Goal: Information Seeking & Learning: Learn about a topic

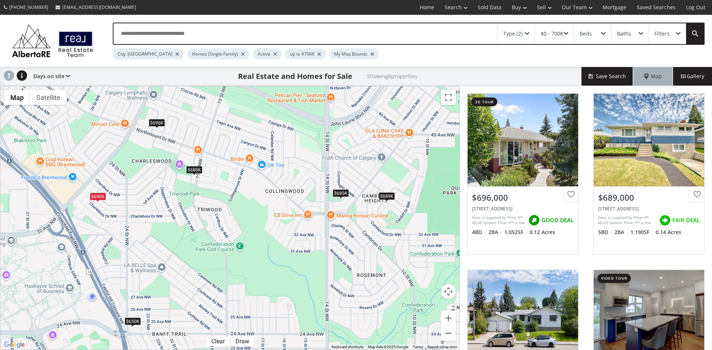
scroll to position [296, 0]
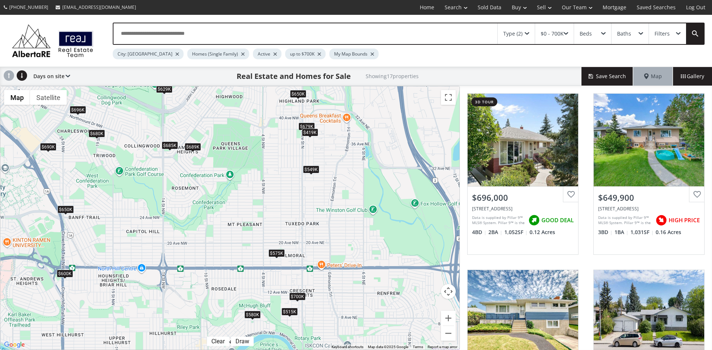
drag, startPoint x: 352, startPoint y: 215, endPoint x: 216, endPoint y: 199, distance: 137.4
click at [216, 199] on div "$696K $650K $689K $685K $600K $679K $515K $680K $690K $419K $700K $575K $580K $…" at bounding box center [229, 217] width 459 height 263
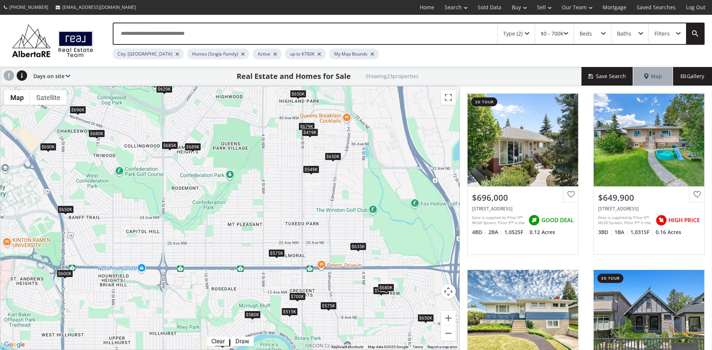
click at [275, 253] on div "$575K" at bounding box center [276, 253] width 16 height 8
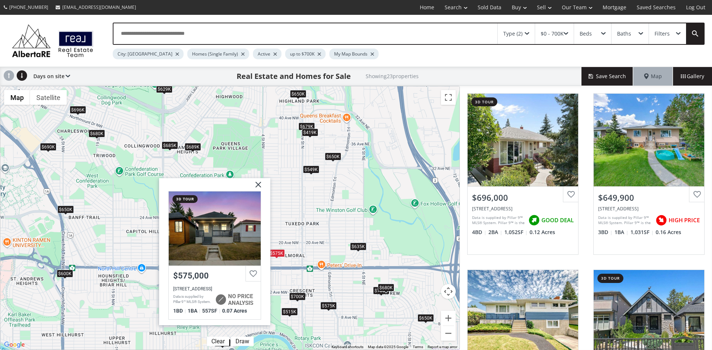
click at [259, 187] on img at bounding box center [255, 187] width 19 height 19
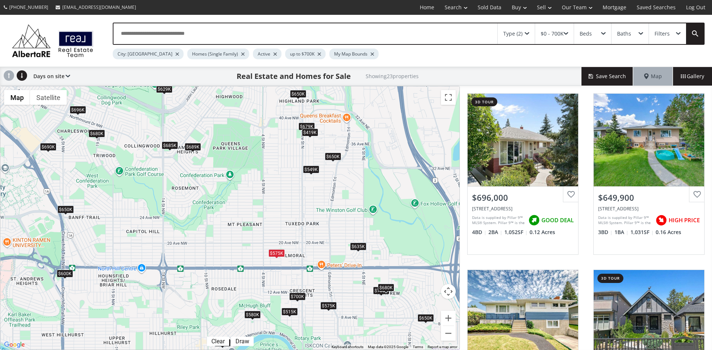
click at [360, 246] on div "$635K" at bounding box center [358, 247] width 16 height 8
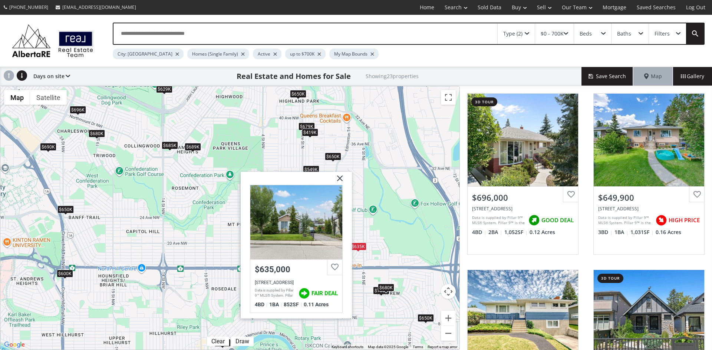
click at [340, 176] on img at bounding box center [337, 181] width 19 height 19
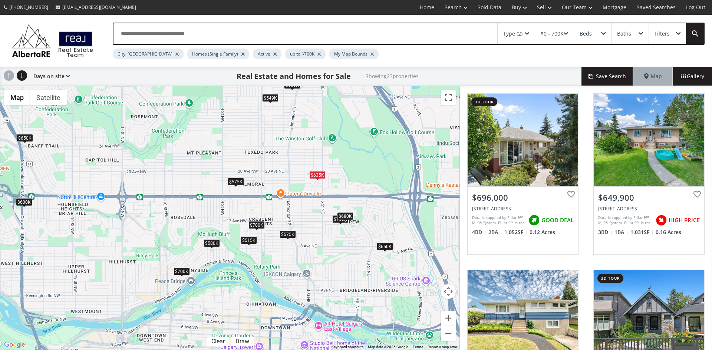
drag, startPoint x: 377, startPoint y: 305, endPoint x: 335, endPoint y: 234, distance: 83.3
click at [335, 234] on div "$696K $650K $689K $700K $685K $600K $679K $650K $700K $635K $515K $680K $690K $…" at bounding box center [229, 217] width 459 height 263
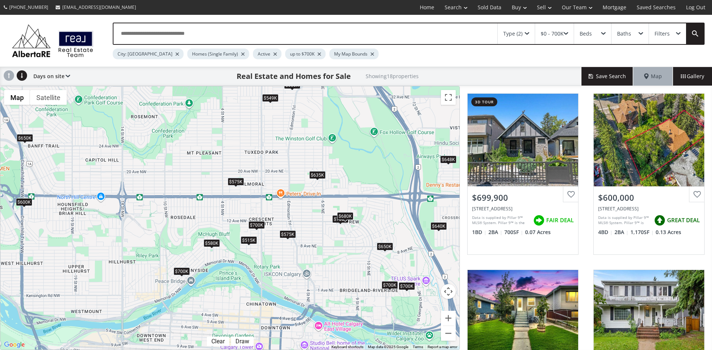
click at [348, 216] on div "$680K" at bounding box center [345, 216] width 16 height 8
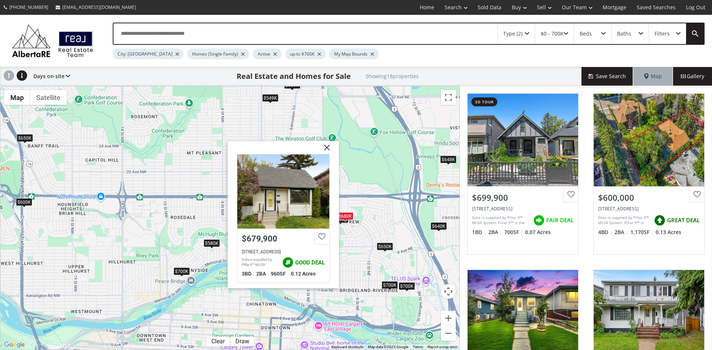
click at [329, 147] on img at bounding box center [324, 150] width 19 height 19
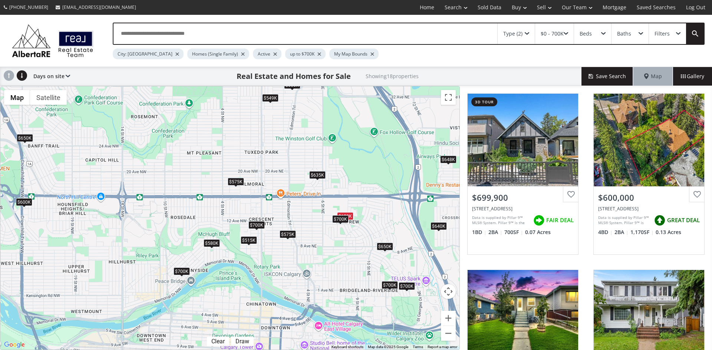
click at [338, 221] on div "$700K" at bounding box center [340, 219] width 16 height 8
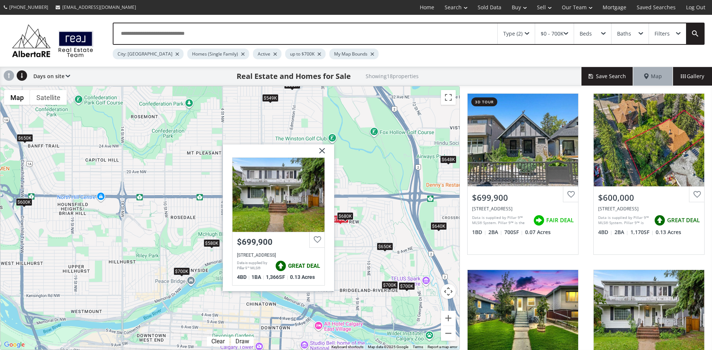
click at [321, 150] on img at bounding box center [319, 153] width 19 height 19
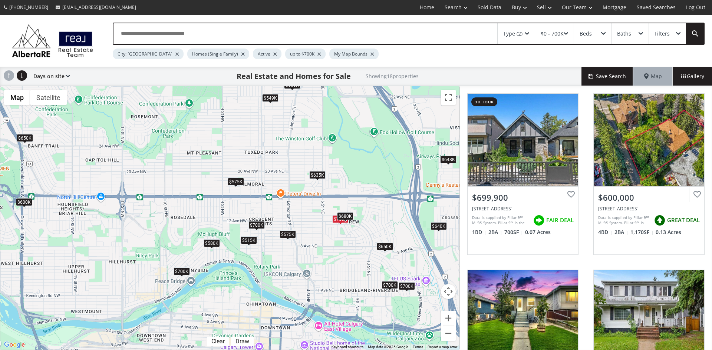
click at [286, 233] on div "$575K" at bounding box center [287, 234] width 16 height 8
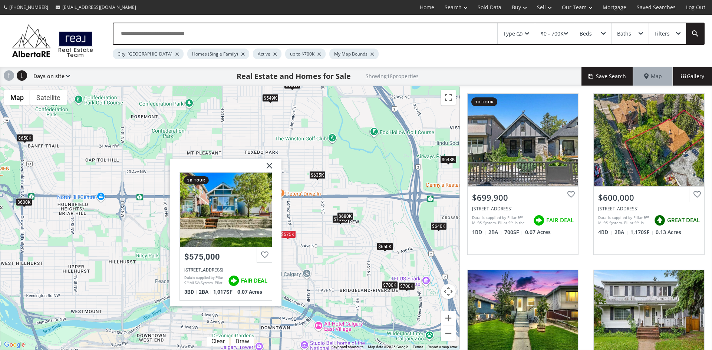
drag, startPoint x: 268, startPoint y: 163, endPoint x: 298, endPoint y: 192, distance: 41.1
click at [268, 163] on img at bounding box center [266, 168] width 19 height 19
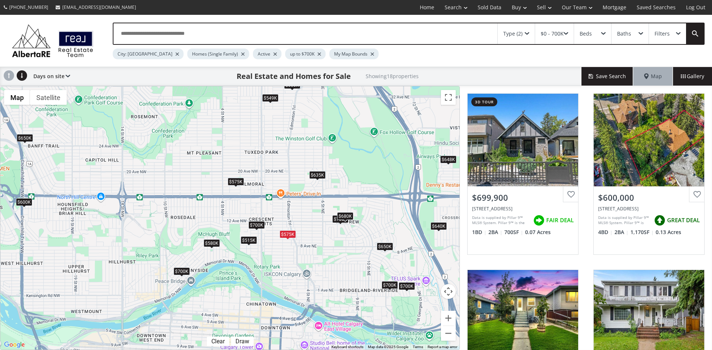
click at [385, 246] on div "$650K" at bounding box center [385, 247] width 16 height 8
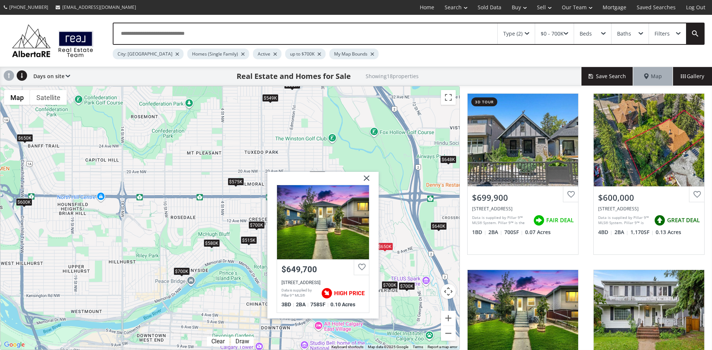
click at [369, 178] on img at bounding box center [363, 181] width 19 height 19
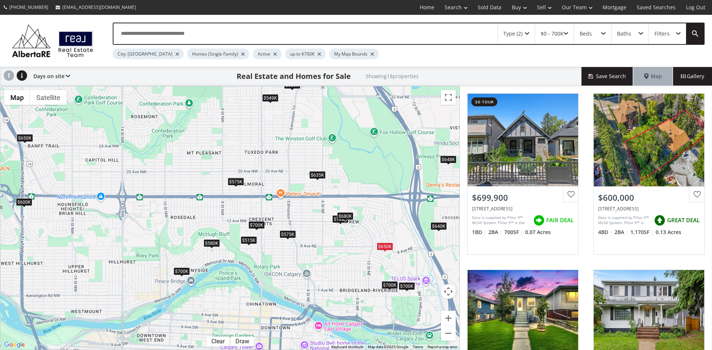
click at [408, 283] on div "$700K" at bounding box center [406, 286] width 16 height 8
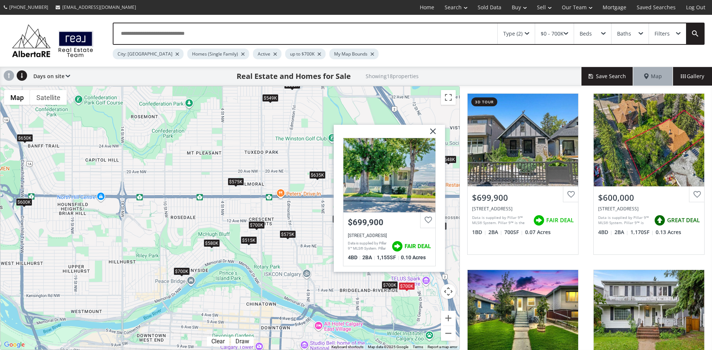
drag, startPoint x: 435, startPoint y: 130, endPoint x: 427, endPoint y: 158, distance: 28.6
